Goal: Entertainment & Leisure: Consume media (video, audio)

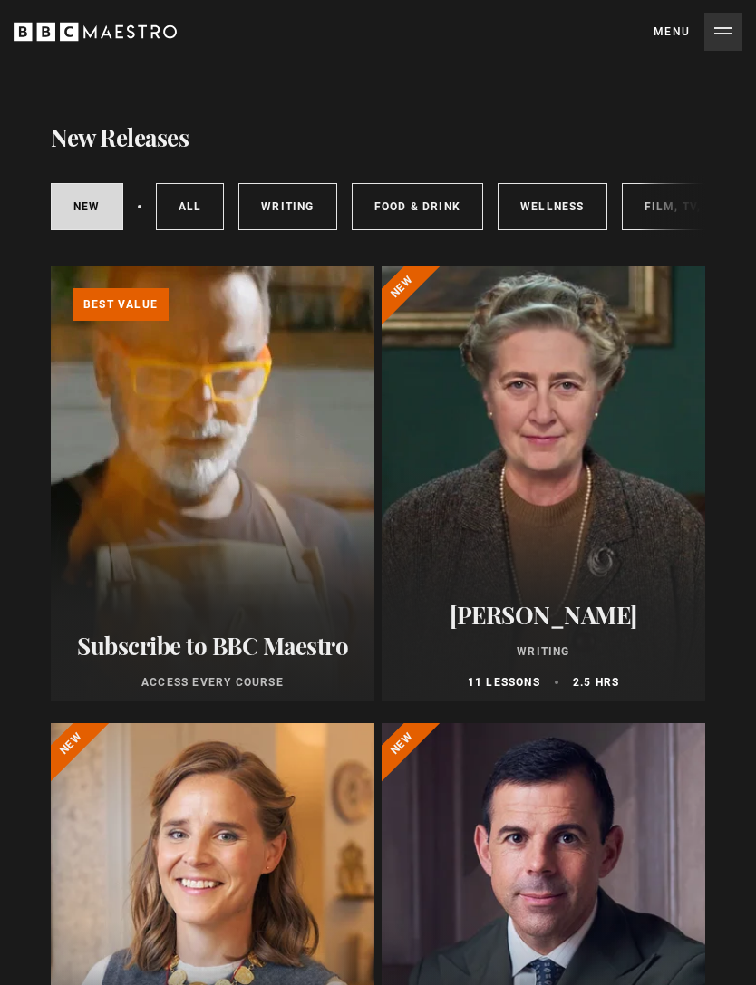
click at [664, 33] on button "Menu Close" at bounding box center [698, 32] width 89 height 38
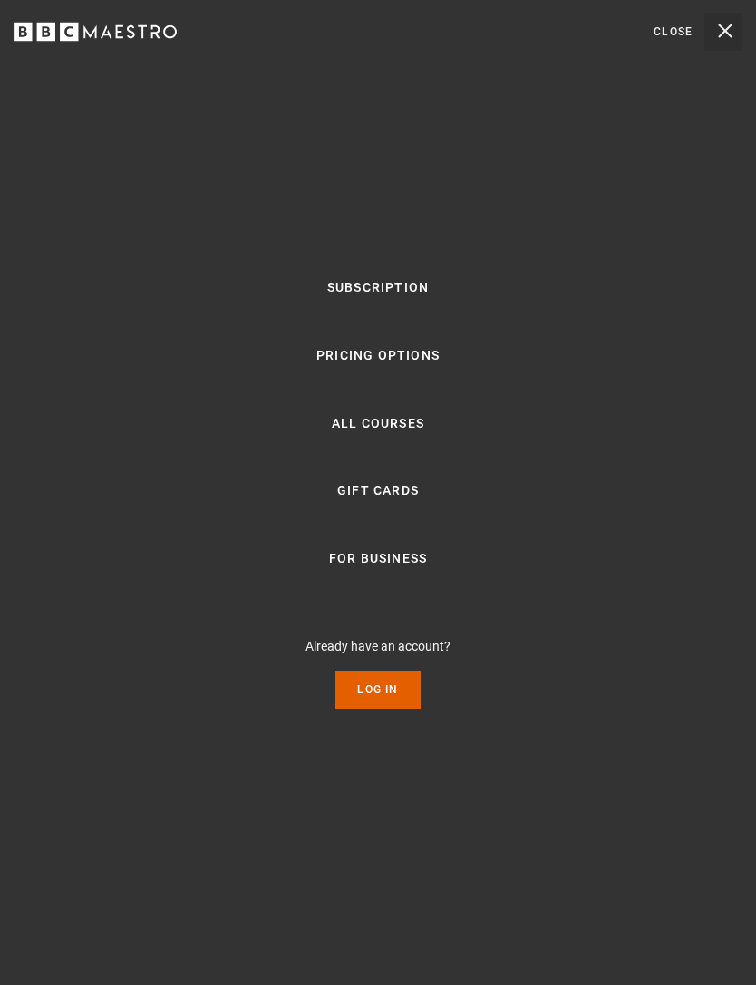
click at [393, 709] on link "Log In" at bounding box center [377, 690] width 84 height 38
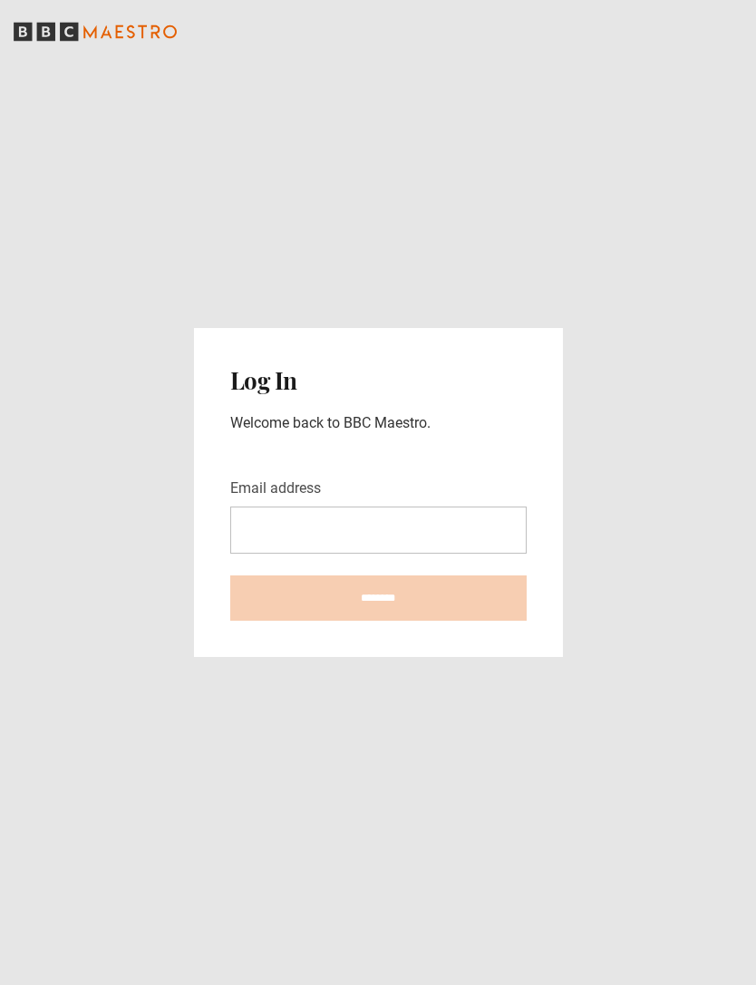
click at [441, 554] on input "Email address" at bounding box center [378, 530] width 296 height 47
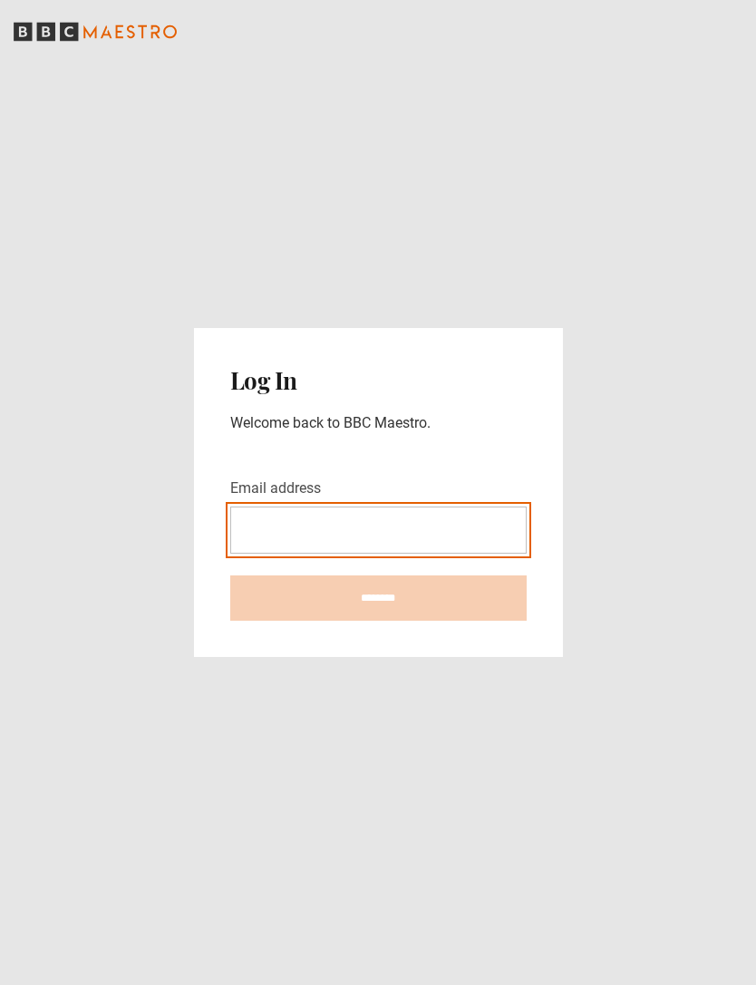
type input "**********"
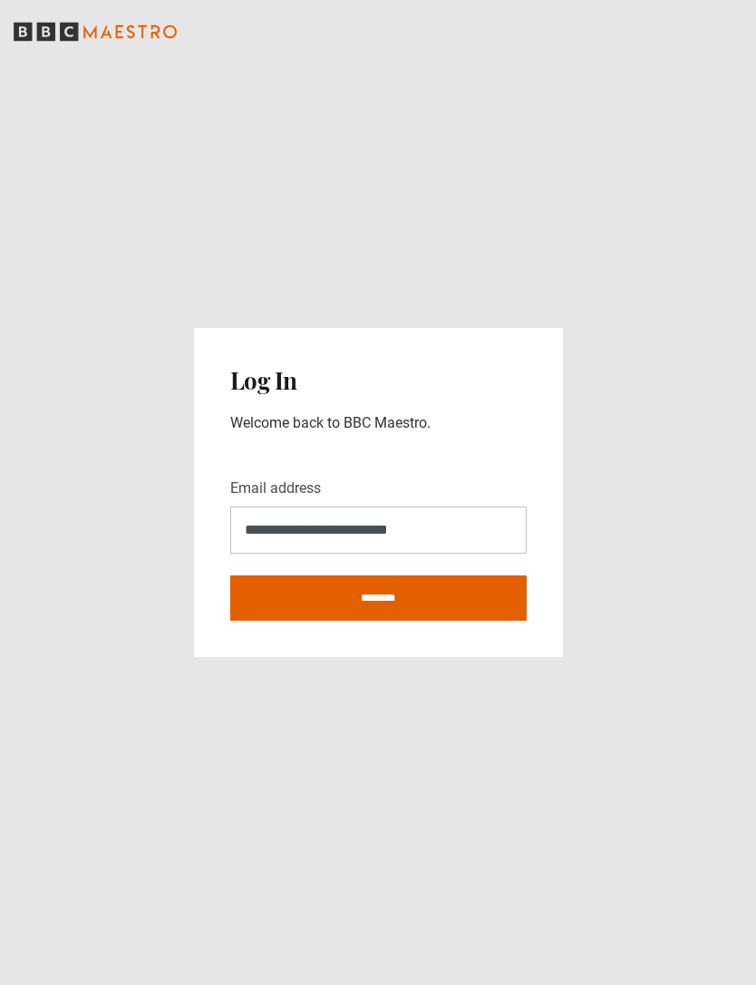
click at [378, 621] on input "********" at bounding box center [378, 598] width 296 height 45
type input "**********"
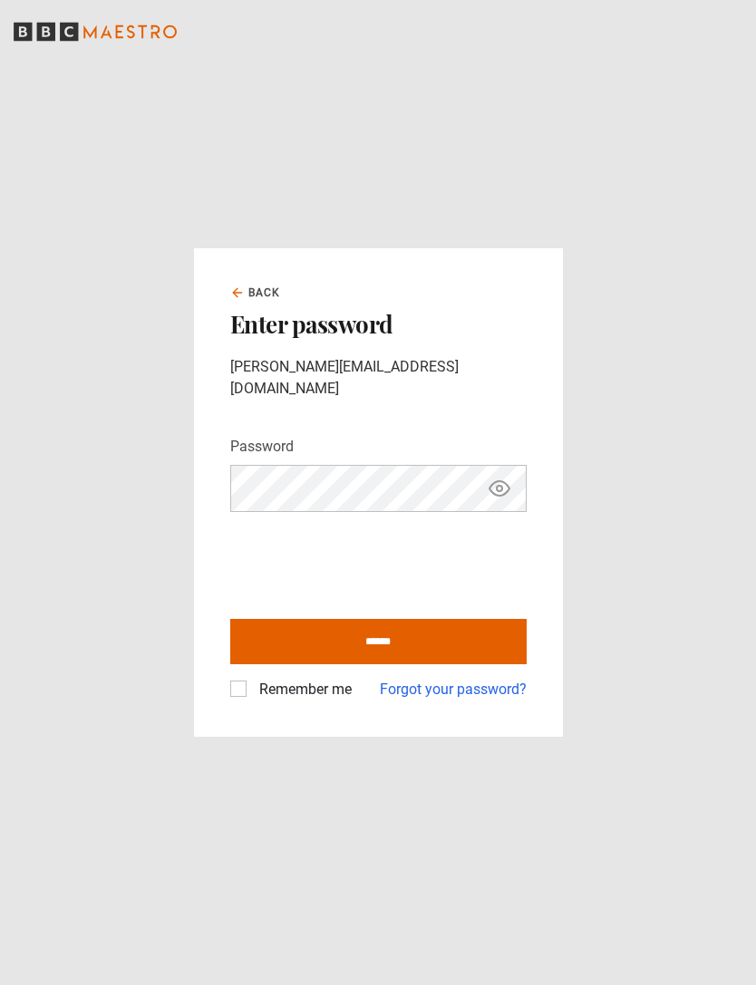
click at [400, 657] on input "******" at bounding box center [378, 641] width 296 height 45
type input "**********"
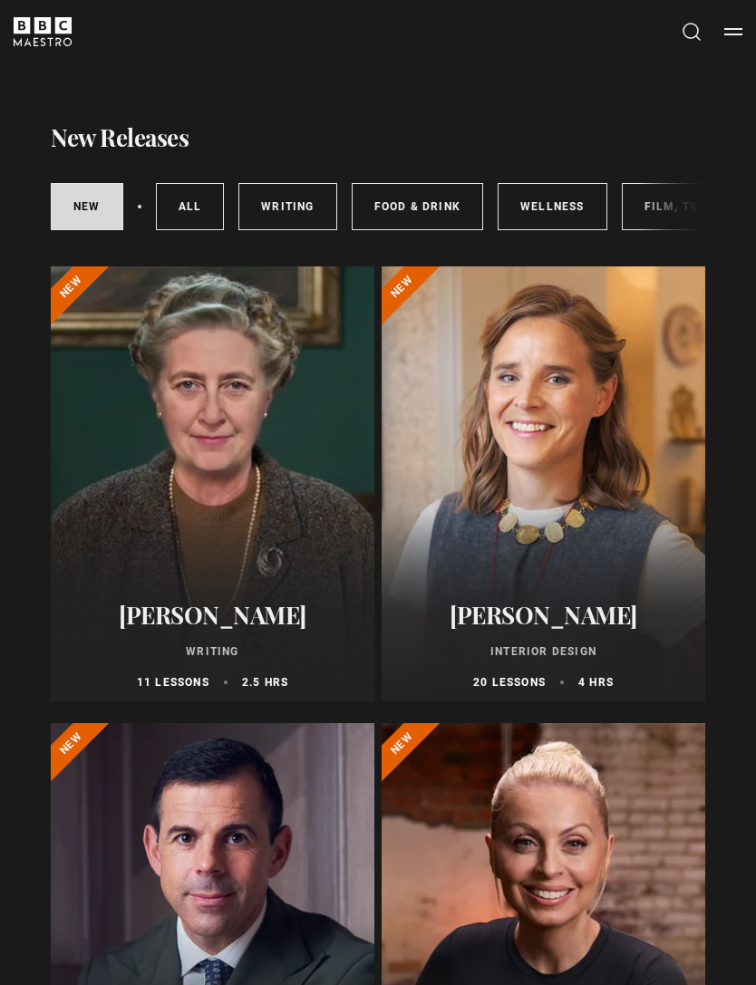
click at [185, 190] on link "All courses" at bounding box center [190, 206] width 69 height 47
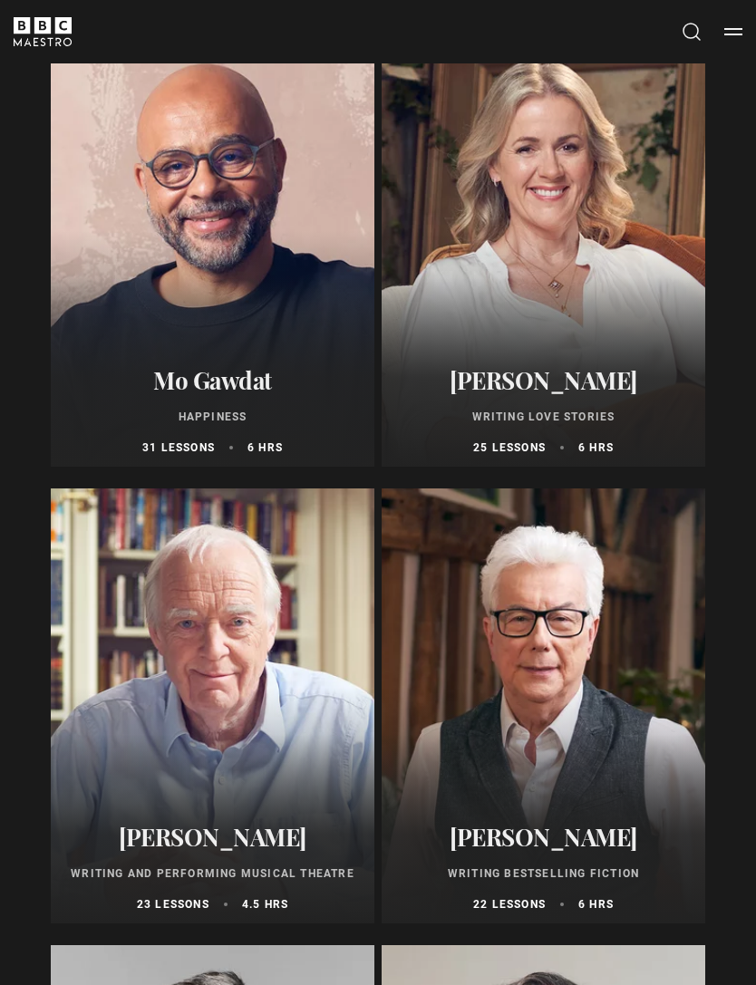
scroll to position [4804, 0]
click at [540, 837] on h2 "[PERSON_NAME]" at bounding box center [544, 836] width 302 height 28
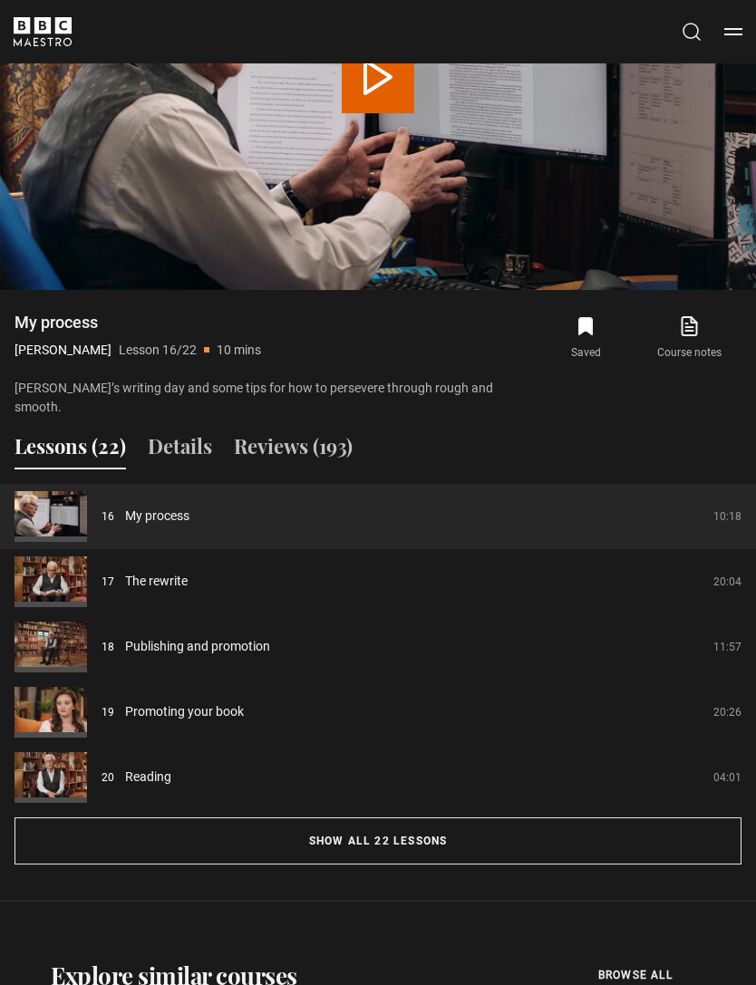
scroll to position [1389, 0]
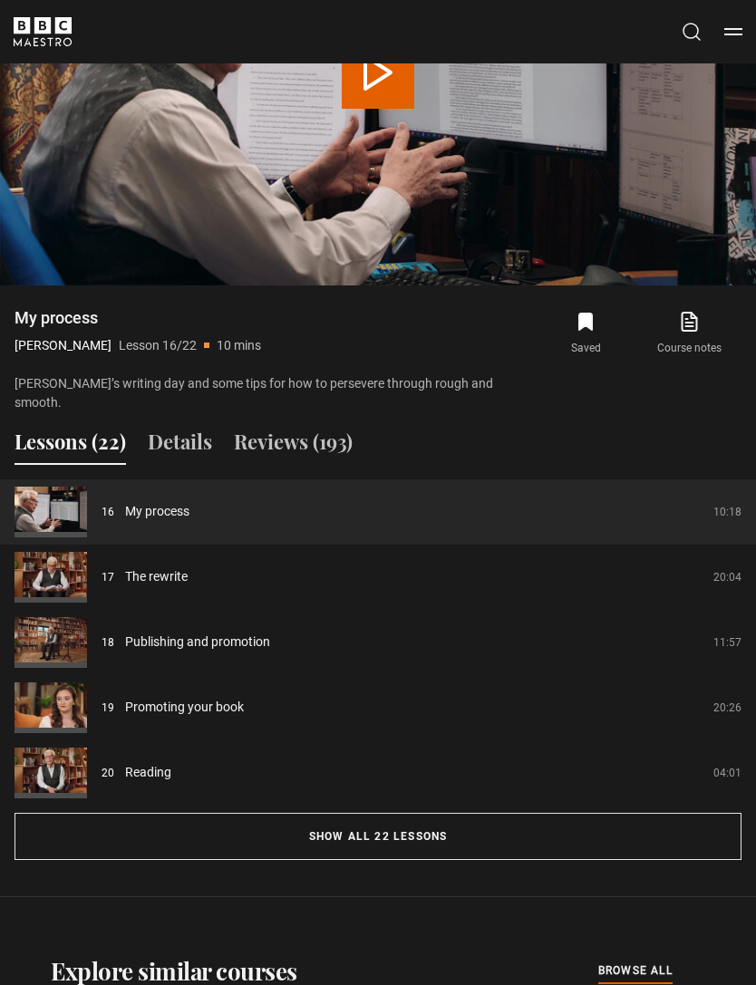
click at [391, 822] on button "Show all 22 lessons" at bounding box center [378, 836] width 727 height 47
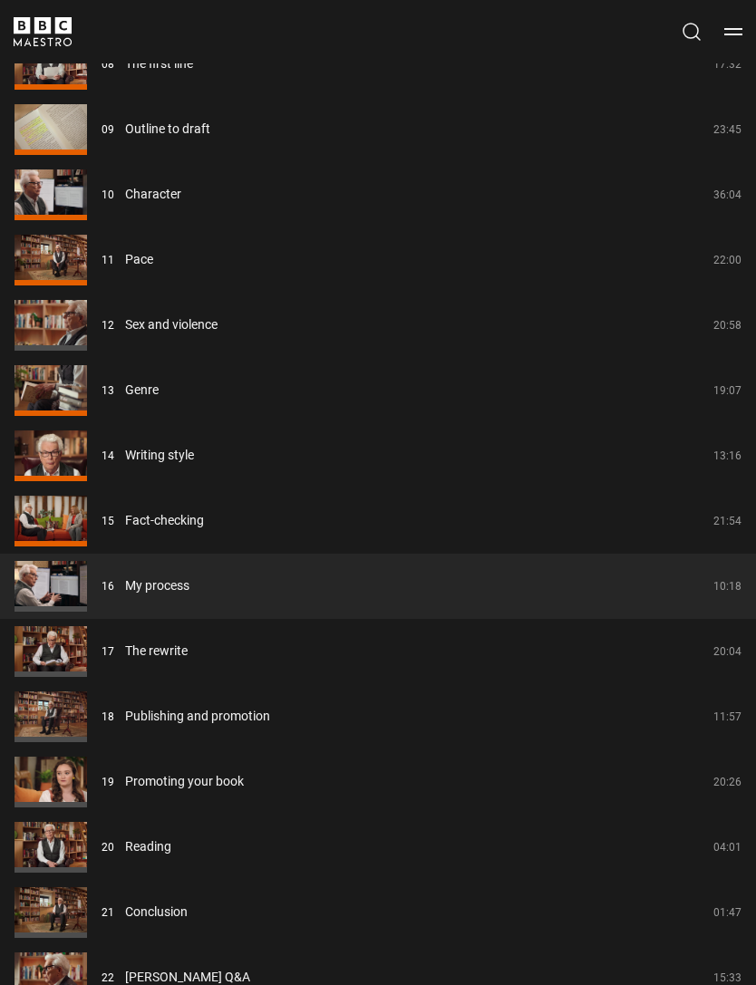
scroll to position [2360, 0]
click at [187, 576] on link "My process" at bounding box center [157, 585] width 64 height 19
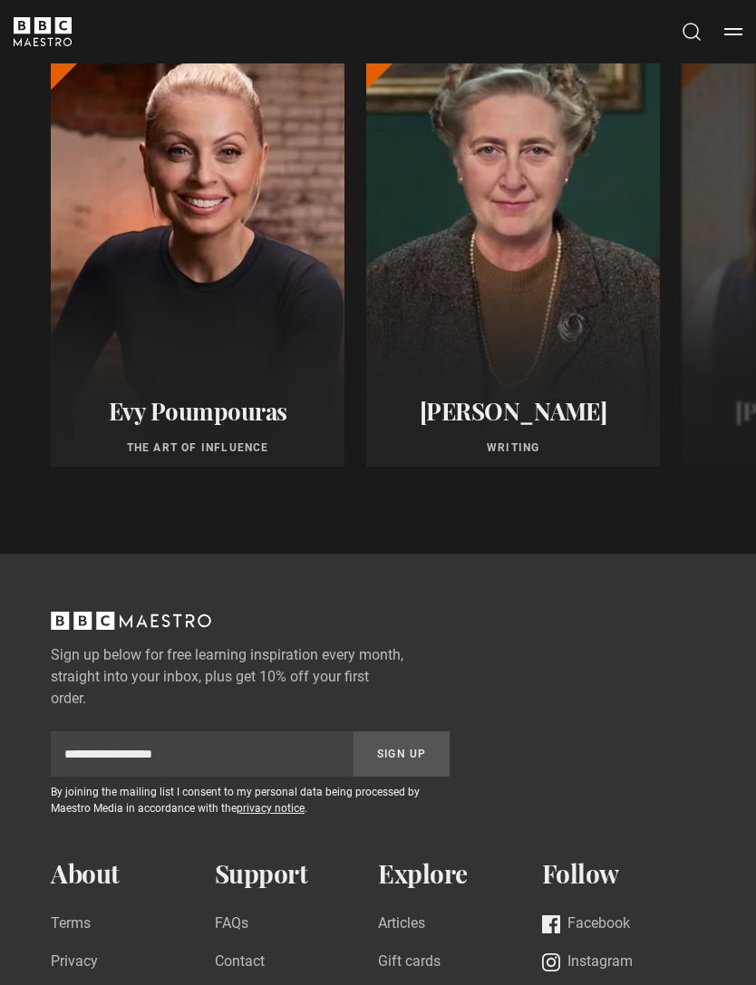
scroll to position [1098, 0]
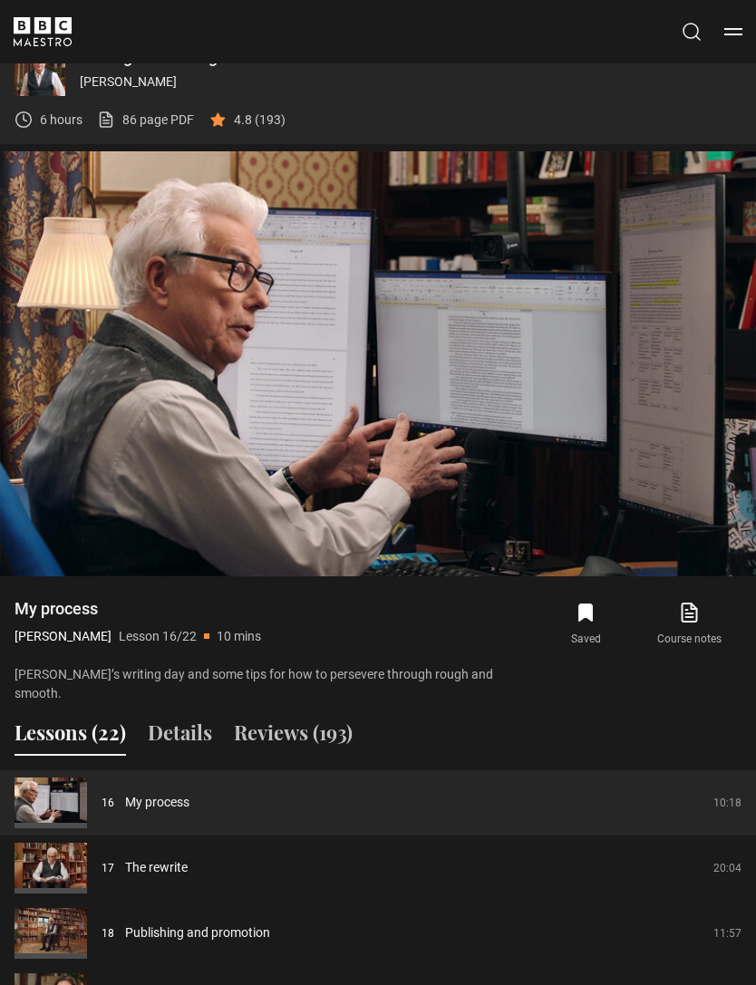
click at [664, 547] on span "Video Player" at bounding box center [668, 538] width 36 height 36
click at [709, 402] on video-js "Video Player is loading. Play Lesson My process 10s Skip Back 10 seconds Pause …" at bounding box center [378, 363] width 756 height 425
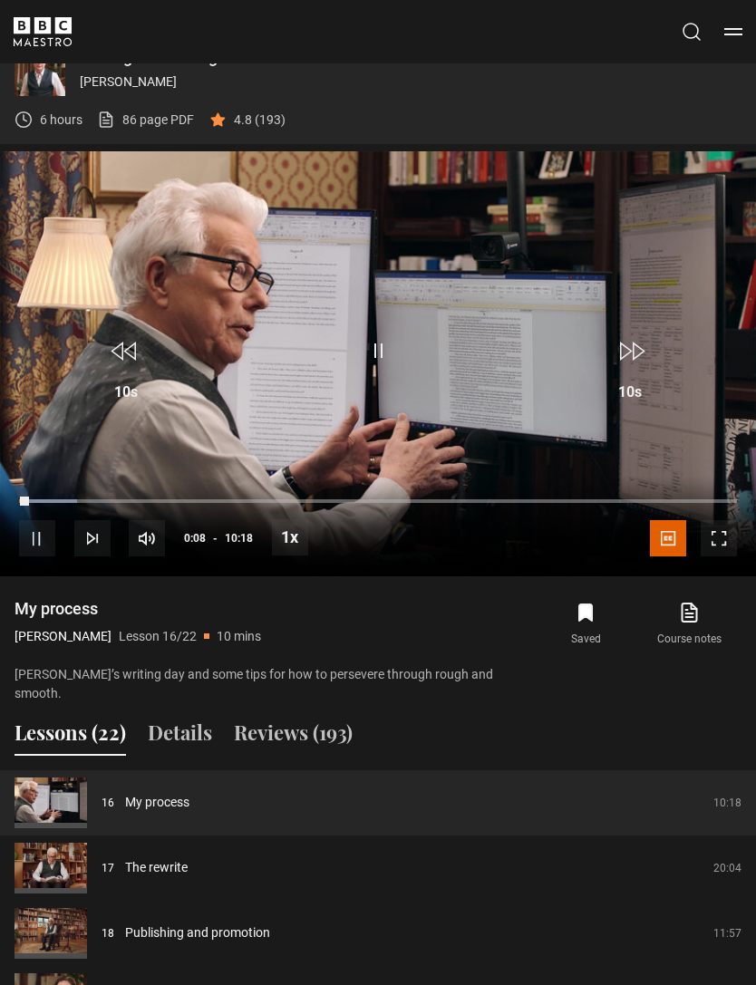
click at [719, 554] on span "Video Player" at bounding box center [719, 538] width 36 height 36
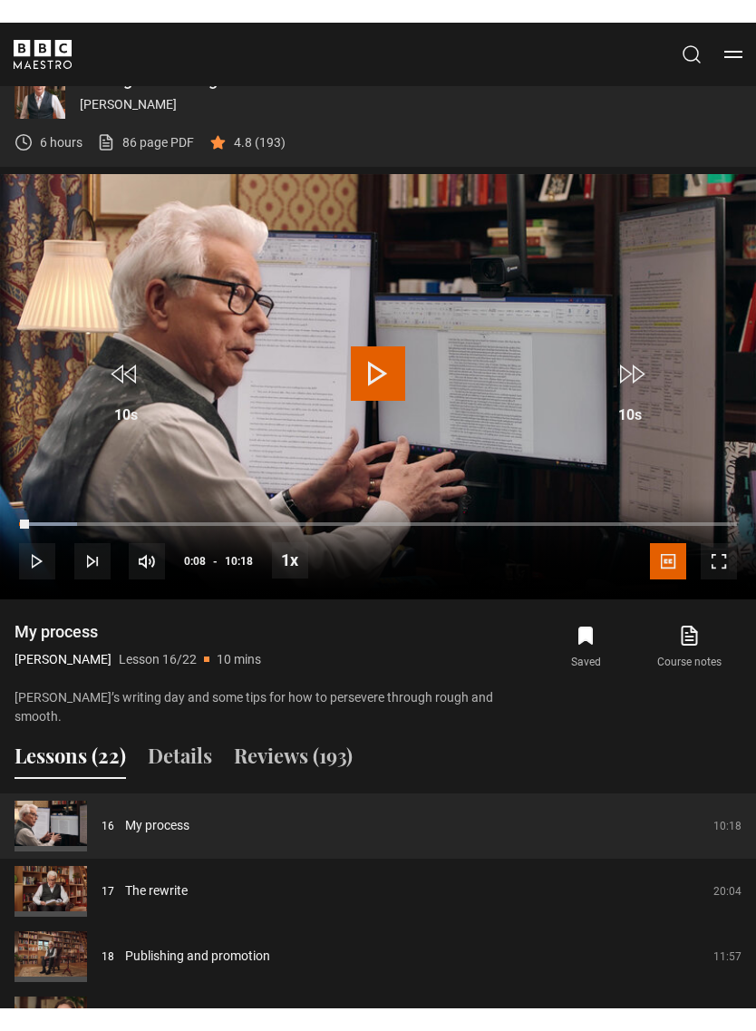
scroll to position [22, 0]
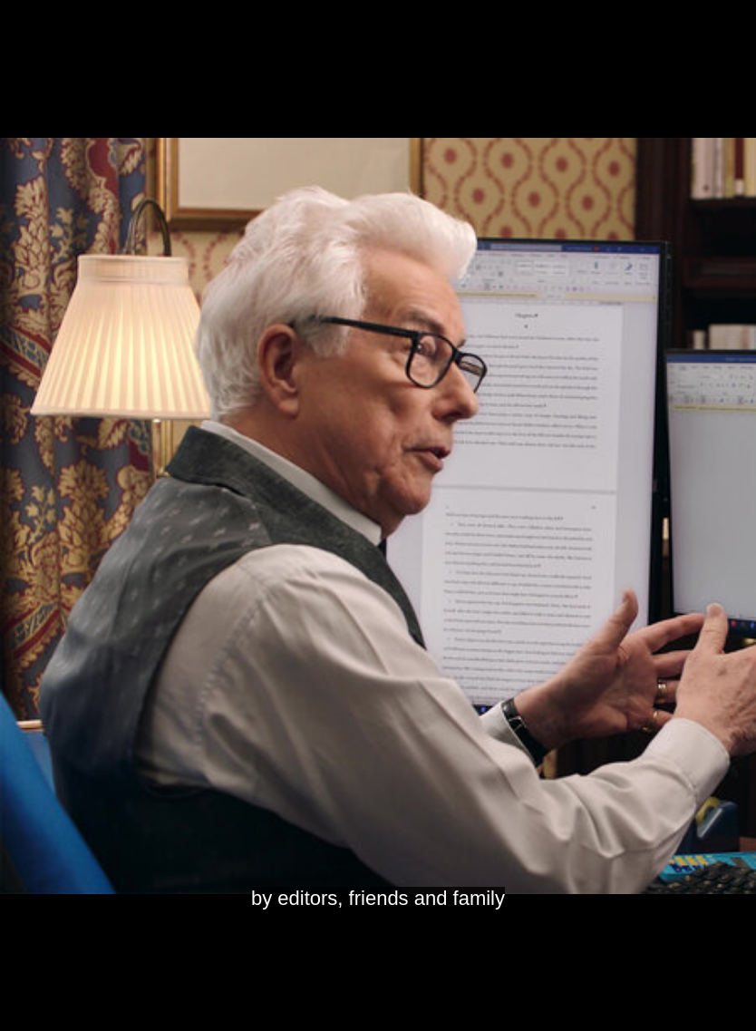
click at [377, 540] on video-js "by editors, friends and family Video Player is loading. Play Lesson My process …" at bounding box center [378, 515] width 756 height 1031
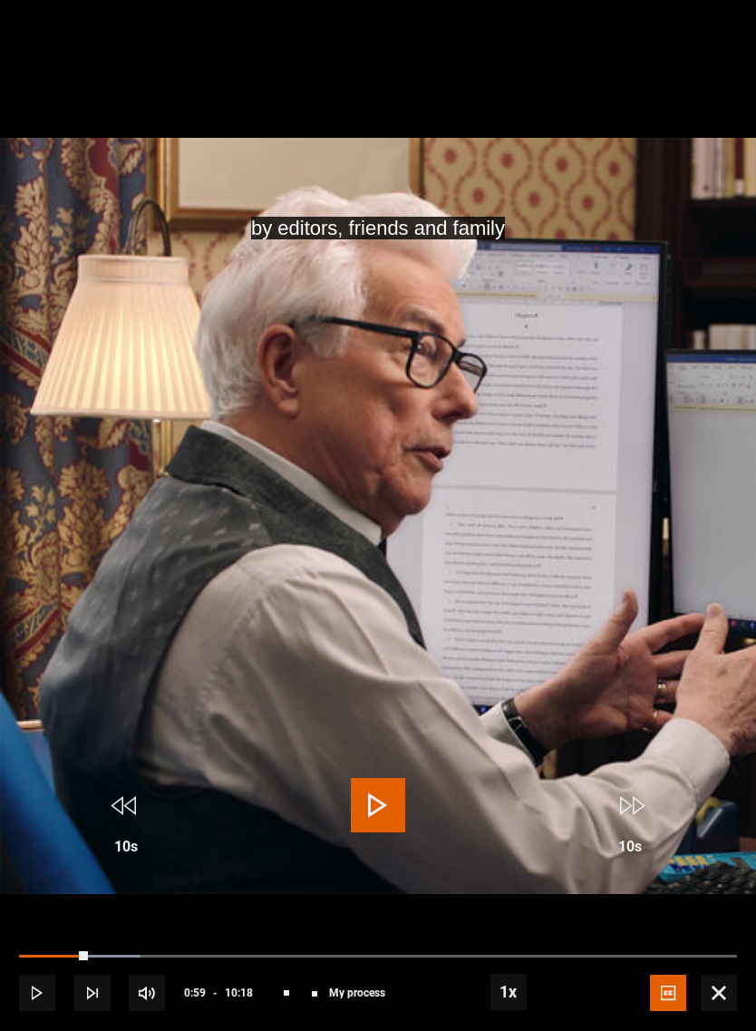
click at [395, 529] on video-js "by editors, friends and family Video Player is loading. Play Lesson My process …" at bounding box center [378, 515] width 756 height 1031
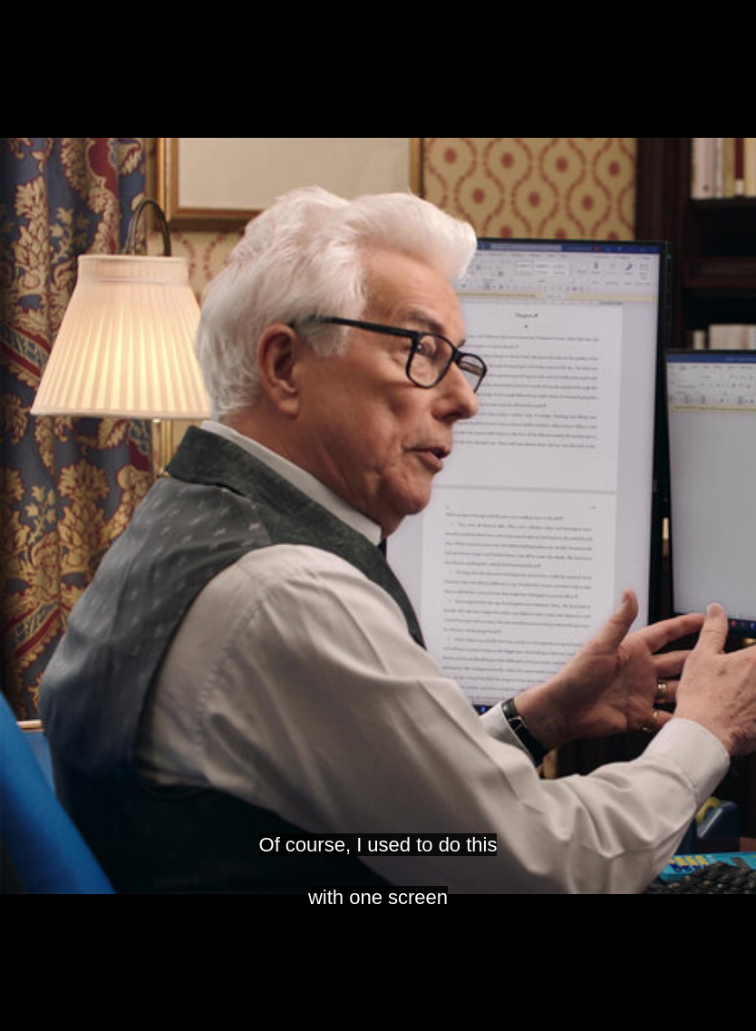
click at [589, 509] on video-js "Of course, I used to do this with one screen Video Player is loading. Play Less…" at bounding box center [378, 515] width 756 height 1031
click at [403, 528] on video-js "formula, their own way of working. Video Player is loading. Play Lesson My proc…" at bounding box center [378, 515] width 756 height 1031
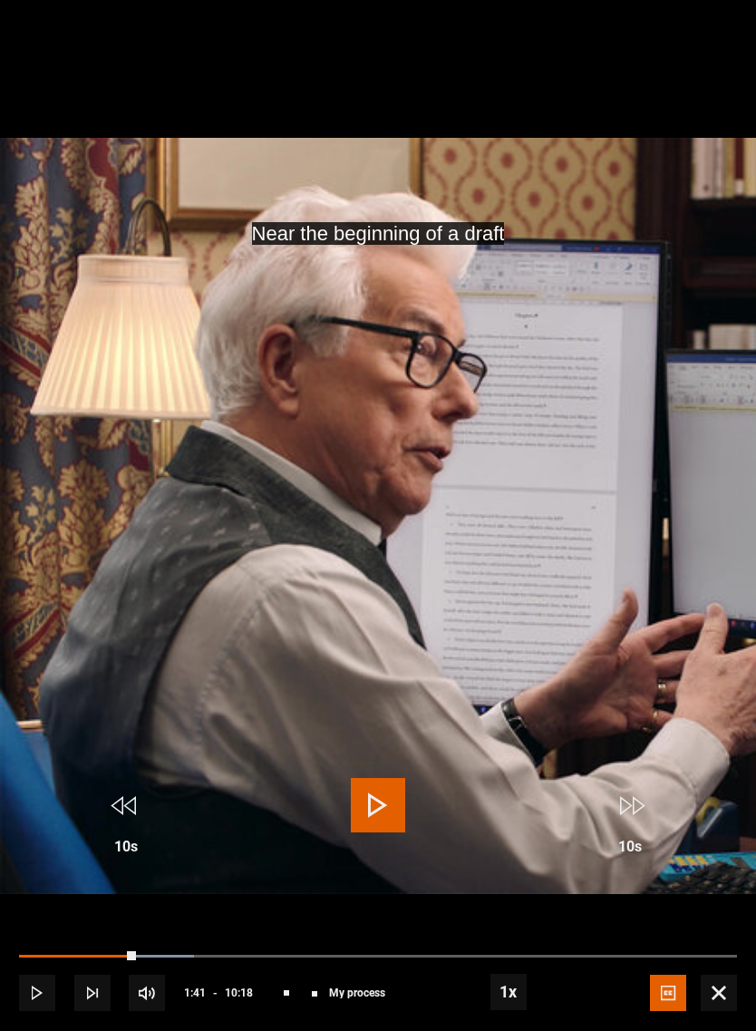
click at [313, 502] on video-js "Near the beginning of a draft Video Player is loading. Play Lesson My process 1…" at bounding box center [378, 515] width 756 height 1031
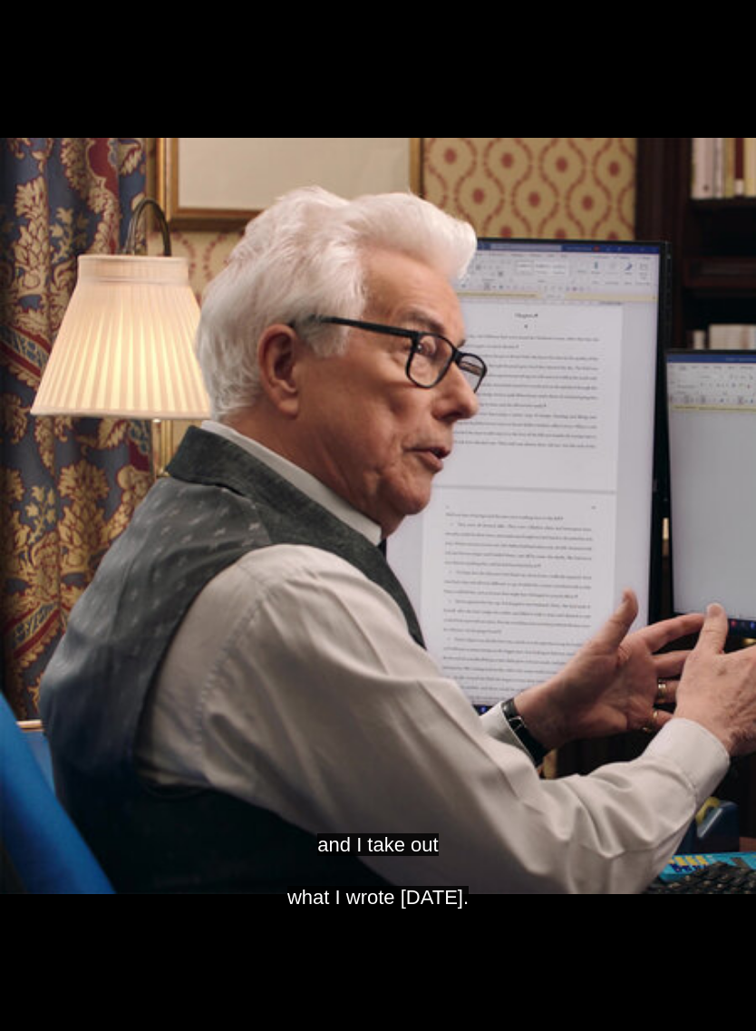
click at [375, 489] on video-js "and I take out what I wrote yesterday. Video Player is loading. Play Lesson My …" at bounding box center [378, 515] width 756 height 1031
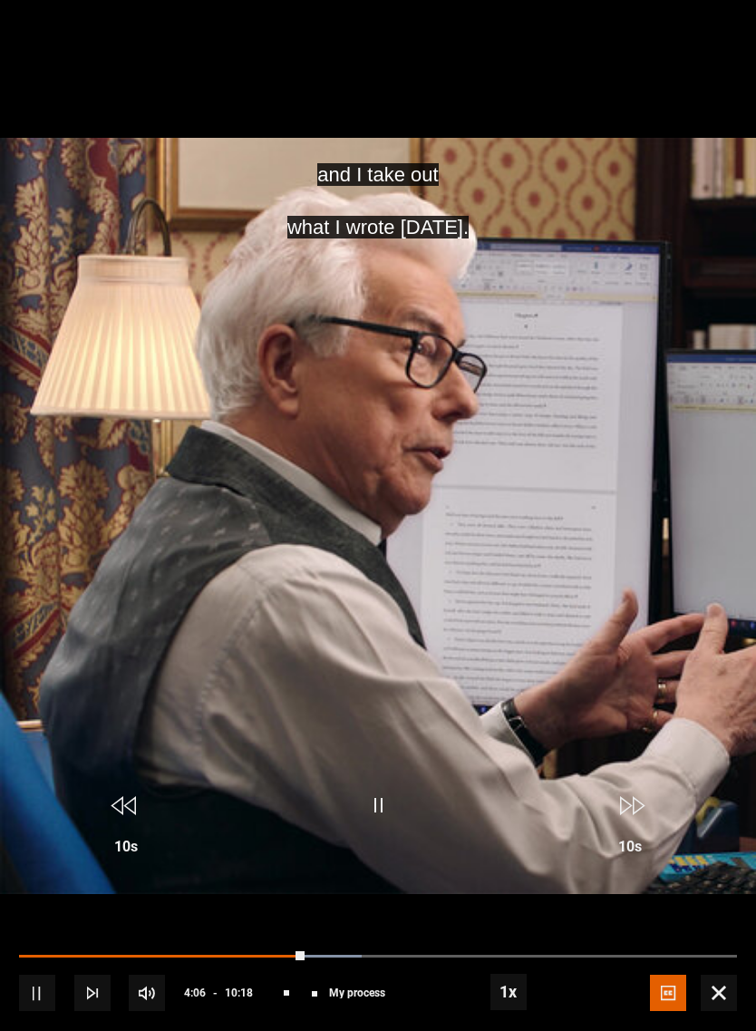
click at [382, 794] on span "Video Player" at bounding box center [378, 805] width 54 height 54
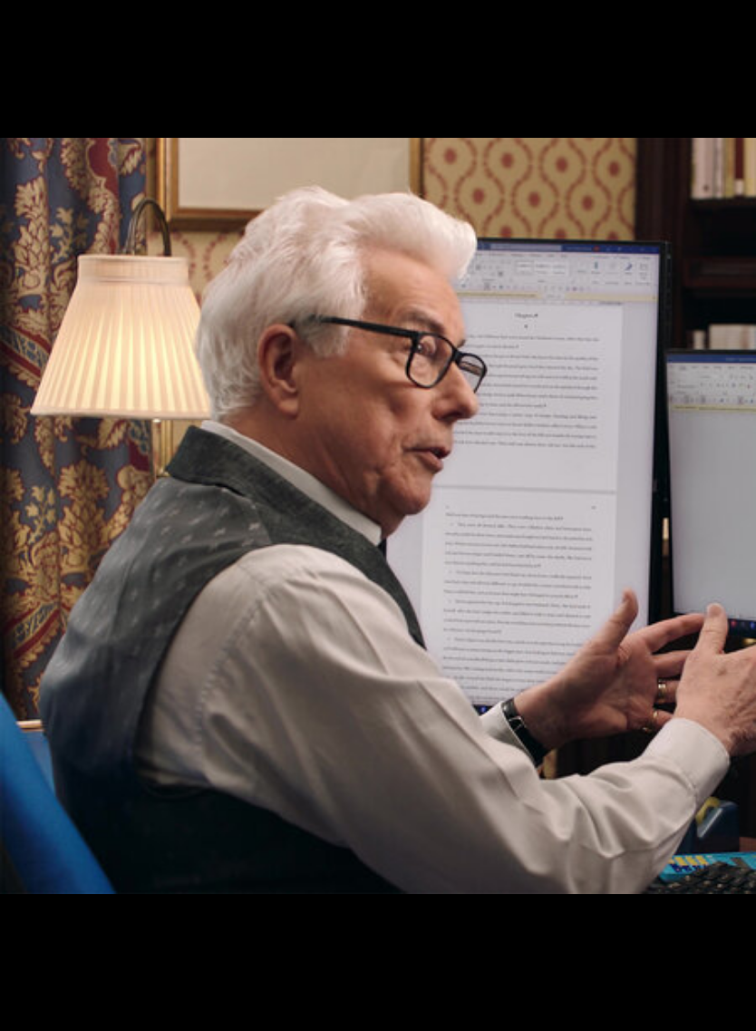
click at [412, 472] on video-js "Video Player is loading. Play Lesson My process 10s Skip Back 10 seconds Pause …" at bounding box center [378, 515] width 756 height 1031
click at [361, 509] on video-js "My children, my grandchildren Video Player is loading. Play Lesson My process 1…" at bounding box center [378, 515] width 756 height 1031
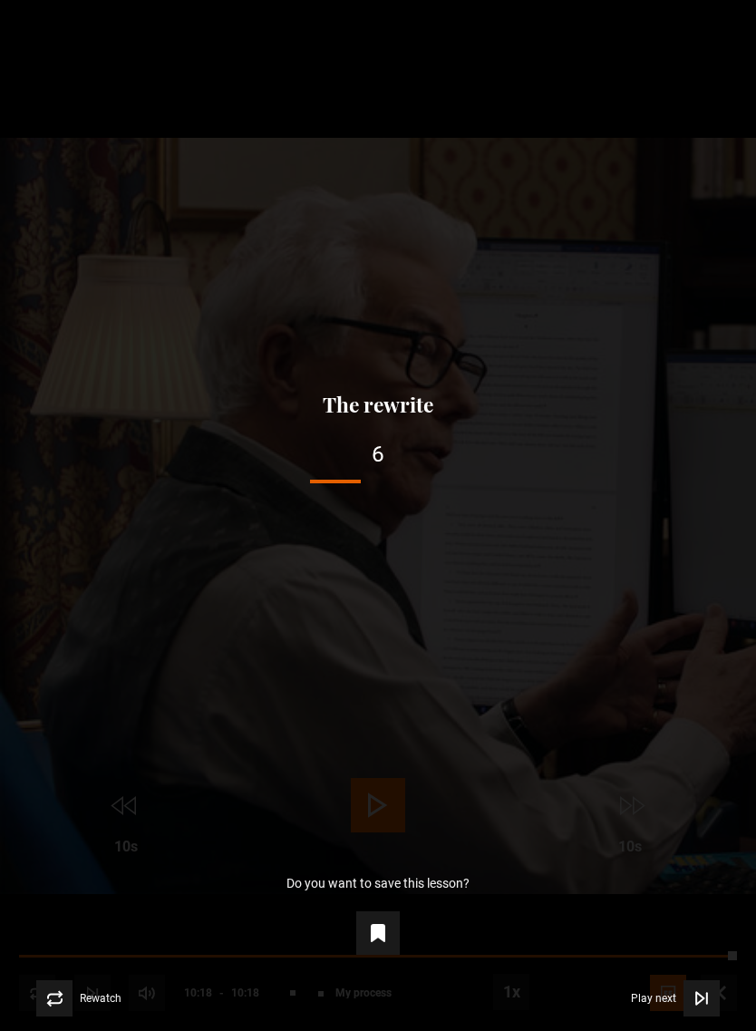
click at [663, 984] on span "Play next" at bounding box center [653, 998] width 45 height 11
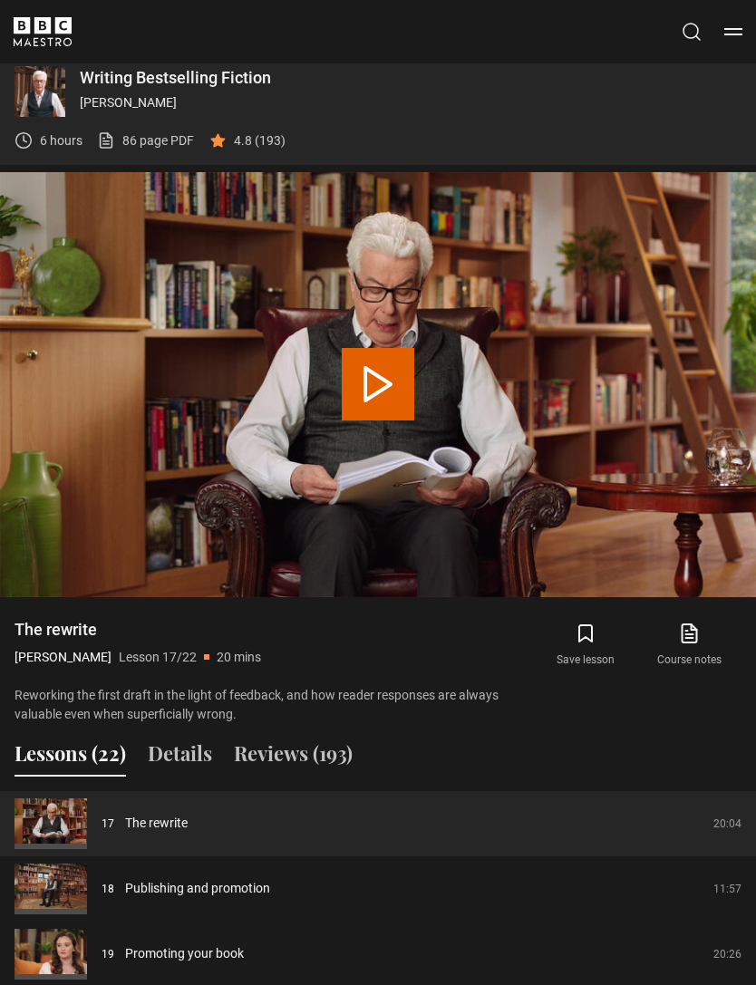
scroll to position [1076, 0]
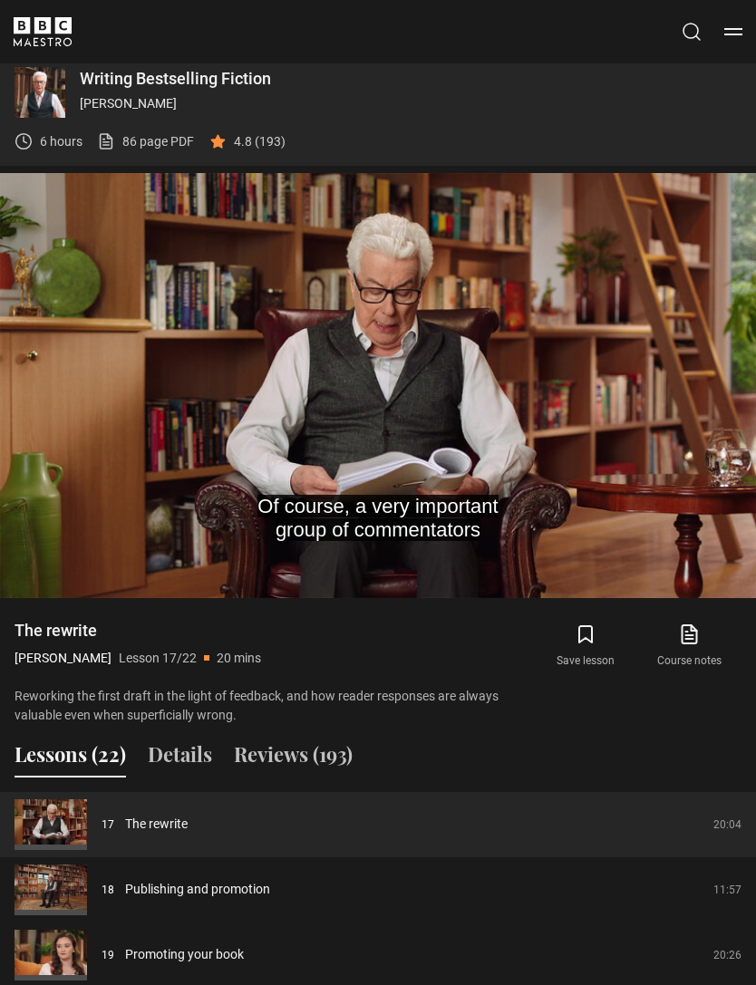
click at [385, 425] on video-js "Of course, a very important group of commentators Video Player is loading. Play…" at bounding box center [378, 385] width 756 height 425
